Goal: Register for event/course

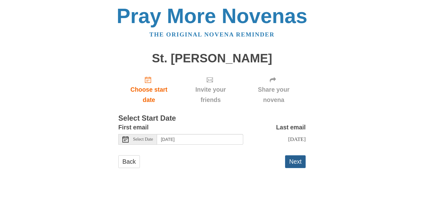
click at [295, 161] on button "Next" at bounding box center [295, 161] width 21 height 13
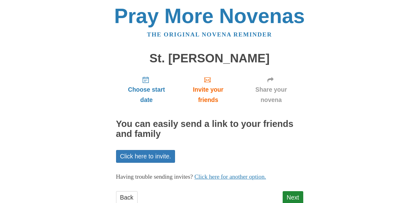
scroll to position [19, 0]
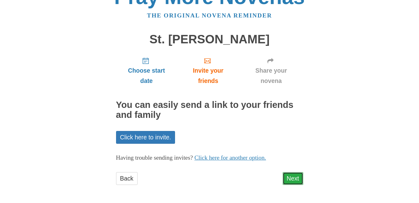
click at [293, 176] on link "Next" at bounding box center [293, 178] width 21 height 13
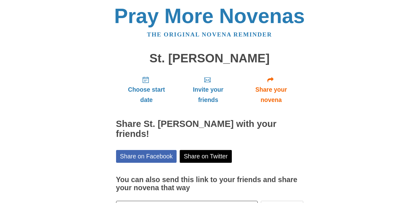
scroll to position [37, 0]
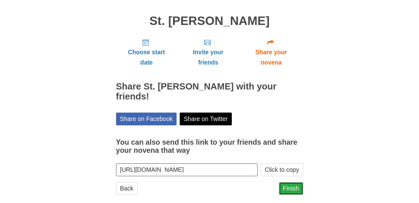
click at [293, 182] on link "Finish" at bounding box center [291, 188] width 24 height 13
